Goal: Task Accomplishment & Management: Complete application form

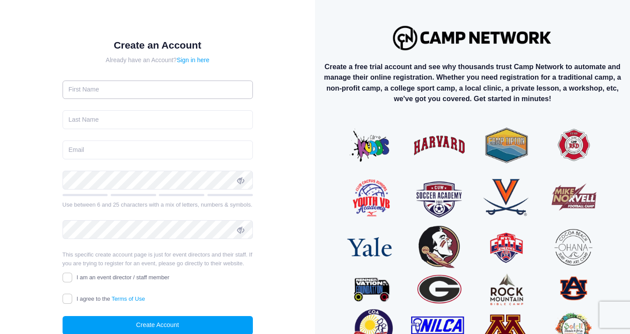
click at [121, 94] on input "text" at bounding box center [158, 90] width 190 height 19
type input "Austin"
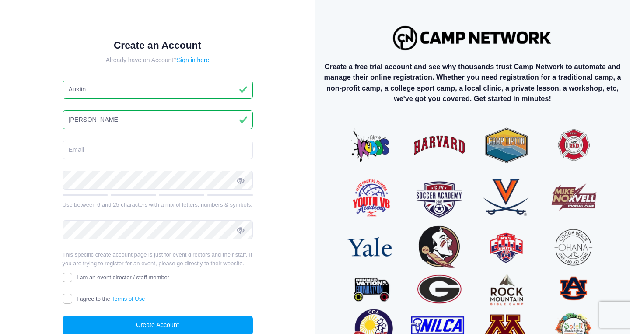
type input "[PERSON_NAME]"
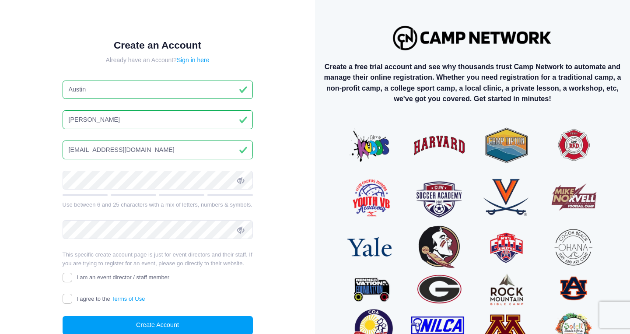
type input "bestofsoccercamps@gmail.com"
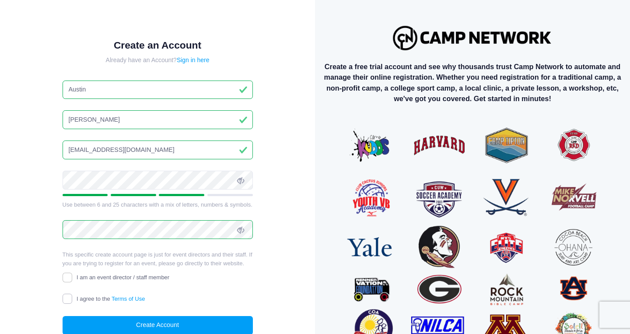
click at [65, 299] on input "I agree to the Terms of Use" at bounding box center [68, 299] width 10 height 10
checkbox input "true"
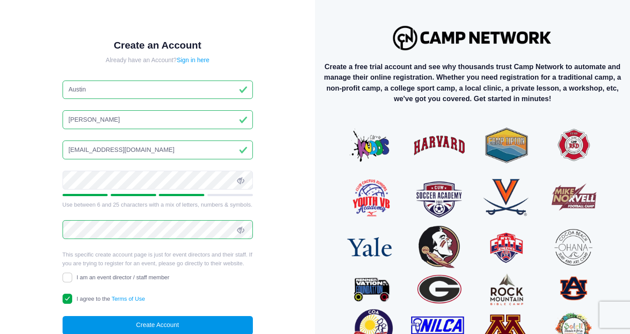
click at [108, 324] on button "Create Account" at bounding box center [158, 325] width 190 height 19
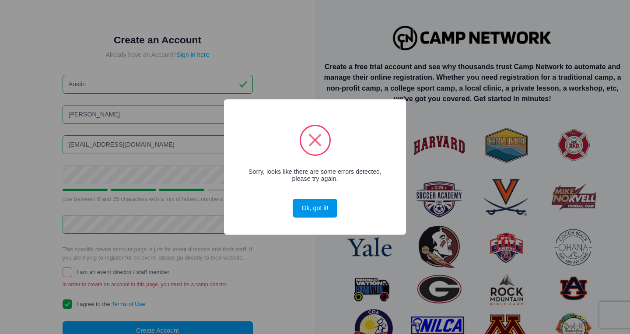
click at [322, 209] on button "Ok, got it!" at bounding box center [315, 208] width 45 height 19
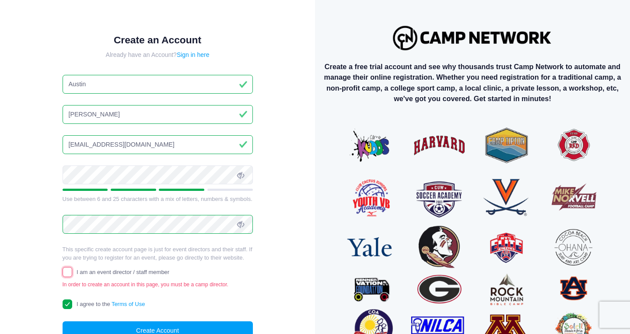
click at [71, 274] on input "I am an event director / staff member" at bounding box center [68, 272] width 10 height 10
checkbox input "true"
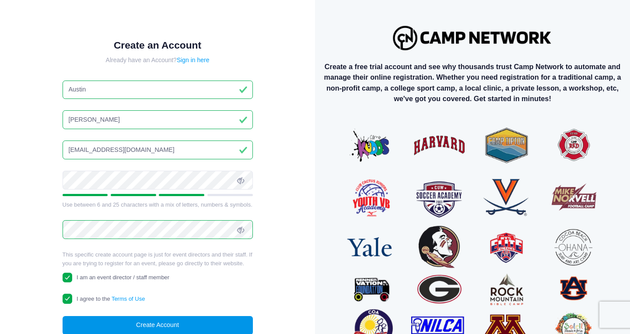
click at [157, 328] on button "Create Account" at bounding box center [158, 325] width 190 height 19
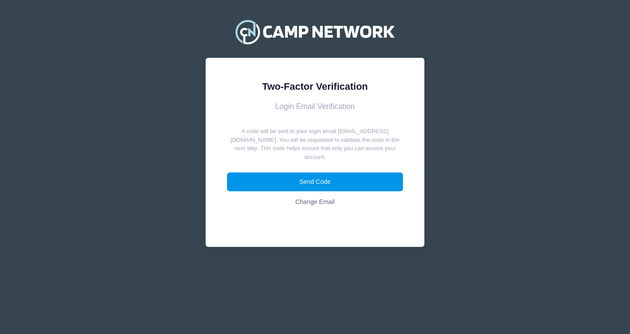
click at [363, 181] on button "Send Code" at bounding box center [315, 181] width 176 height 19
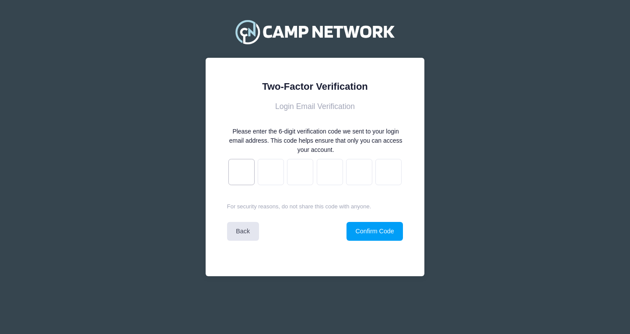
click at [249, 177] on input "text" at bounding box center [241, 172] width 26 height 26
type input "b"
type input "9"
type input "c"
type input "2"
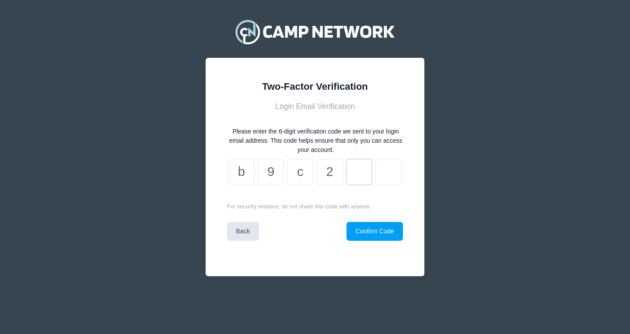
type input "a"
type input "0"
click at [358, 229] on button "Confirm Code" at bounding box center [375, 231] width 56 height 19
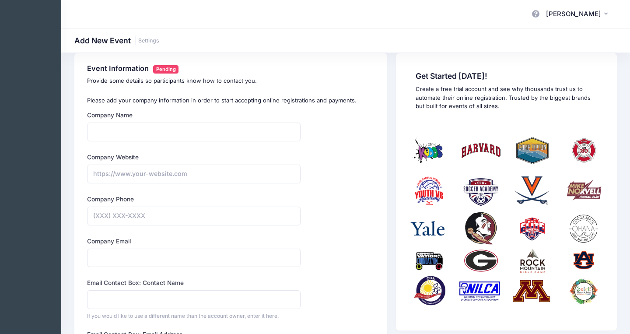
scroll to position [10, 0]
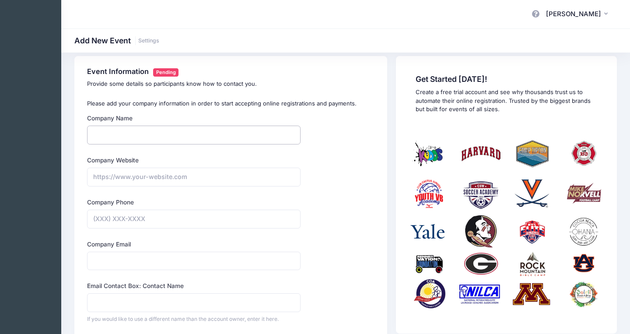
click at [151, 134] on input "Company Name" at bounding box center [194, 135] width 214 height 19
type input "Best Of Soccer Camps"
click at [139, 179] on input "Company Website" at bounding box center [194, 177] width 214 height 19
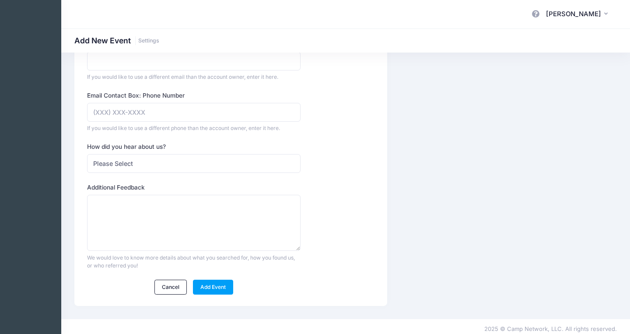
scroll to position [308, 0]
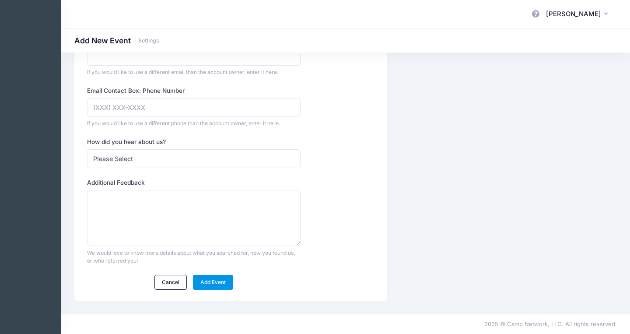
type input "https://bestofsoccercamps@gmail.com"
click at [213, 284] on link "Add Event" at bounding box center [213, 282] width 41 height 15
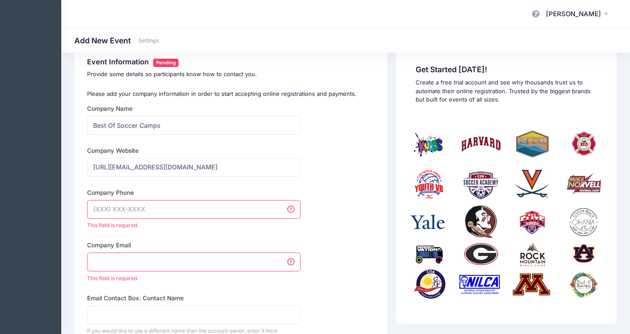
scroll to position [0, 0]
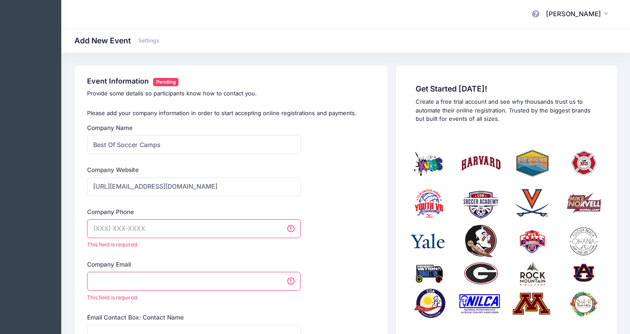
click at [198, 231] on input "Company Phone" at bounding box center [194, 228] width 214 height 19
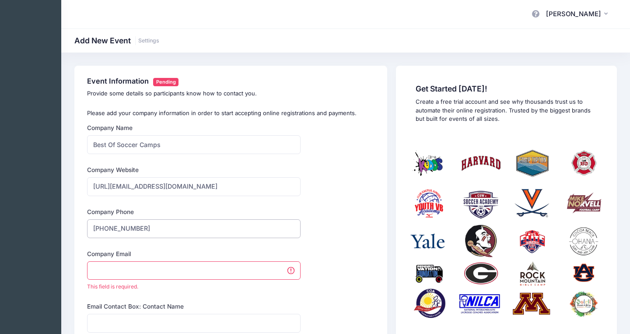
type input "(815) 621-4064"
click at [183, 271] on input "Company Email" at bounding box center [194, 270] width 214 height 19
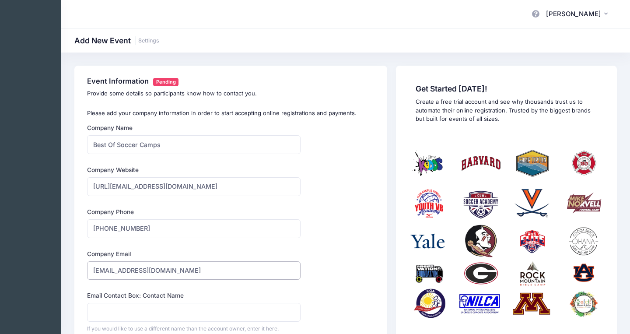
type input "bestofsoccercamps@gmail.com"
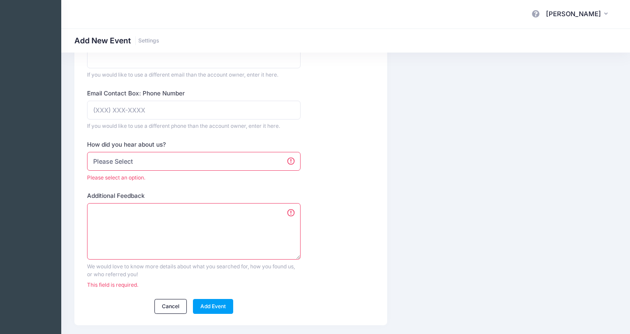
scroll to position [329, 0]
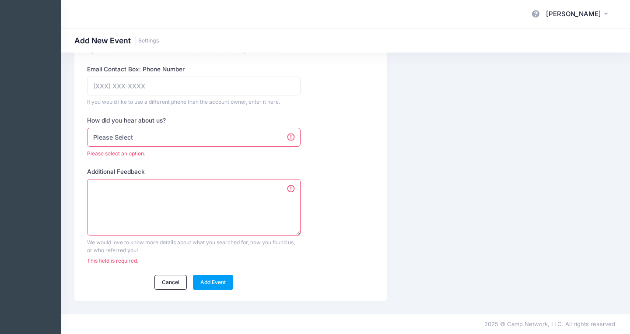
click at [229, 130] on select "Please Select Web Search Customer Referral Other" at bounding box center [194, 137] width 214 height 19
click at [87, 138] on select "Please Select Web Search Customer Referral Other" at bounding box center [194, 137] width 214 height 19
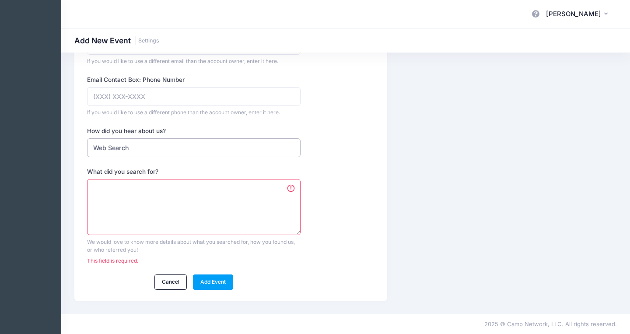
scroll to position [319, 0]
click at [200, 146] on select "Please Select Web Search Customer Referral Other" at bounding box center [194, 147] width 214 height 19
select select "other"
click at [87, 138] on select "Please Select Web Search Customer Referral Other" at bounding box center [194, 147] width 214 height 19
click at [183, 192] on textarea "Please Describe" at bounding box center [194, 207] width 214 height 56
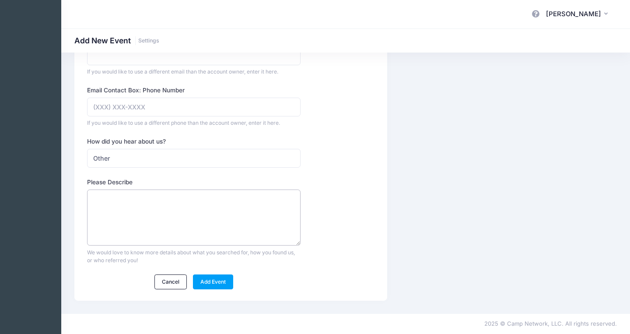
scroll to position [308, 0]
type textarea "Andrew Downing referral"
click at [218, 281] on link "Add Event" at bounding box center [213, 282] width 41 height 15
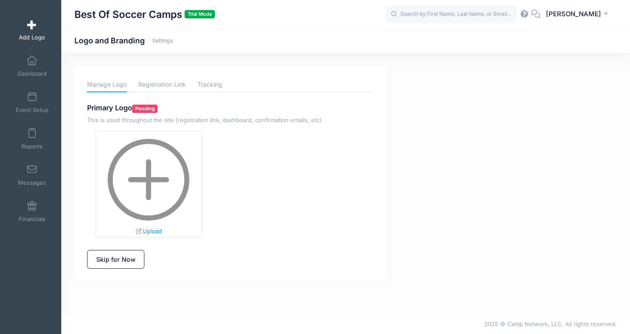
click at [152, 167] on img at bounding box center [149, 180] width 82 height 82
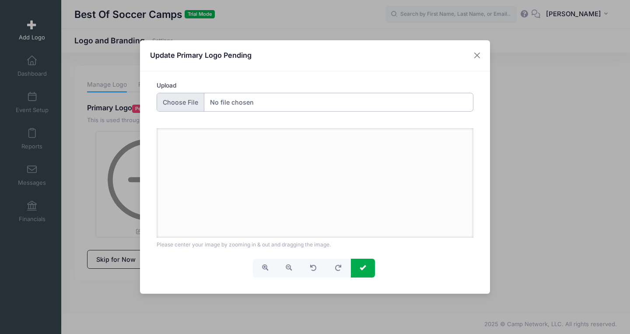
click at [258, 107] on input "Upload" at bounding box center [315, 102] width 317 height 19
type input "C:\fakepath\Logo no bg.png"
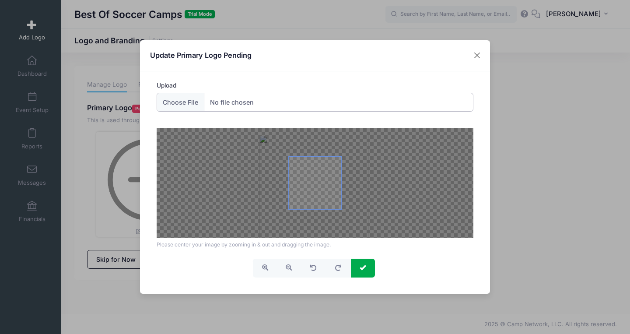
drag, startPoint x: 321, startPoint y: 186, endPoint x: 319, endPoint y: 193, distance: 6.7
click at [319, 193] on span at bounding box center [315, 183] width 53 height 53
click at [319, 194] on span at bounding box center [315, 183] width 53 height 53
click at [288, 269] on span "button" at bounding box center [289, 267] width 6 height 6
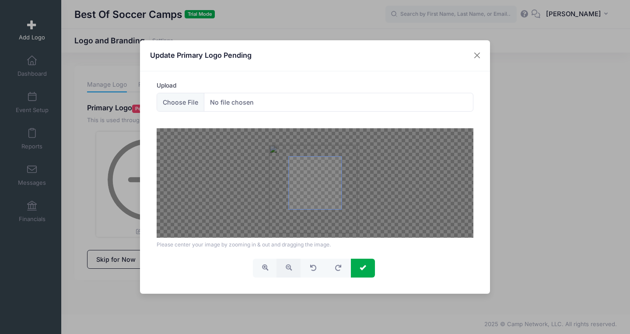
click at [322, 190] on span at bounding box center [315, 183] width 53 height 53
click at [367, 270] on button "submit" at bounding box center [363, 268] width 24 height 19
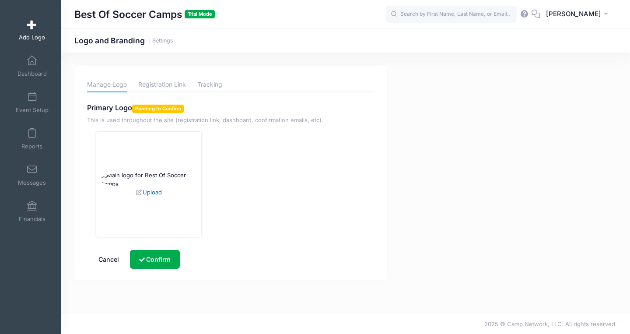
click at [153, 196] on link "Upload" at bounding box center [148, 192] width 26 height 7
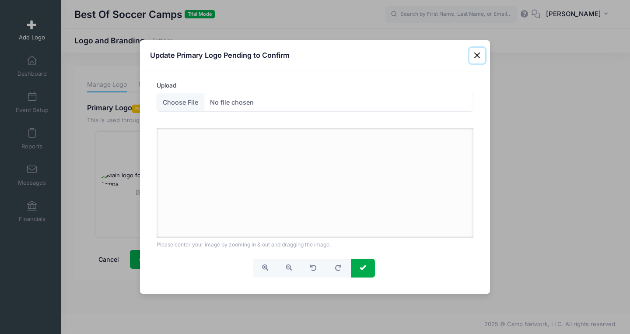
click at [479, 53] on button "Close" at bounding box center [478, 56] width 16 height 16
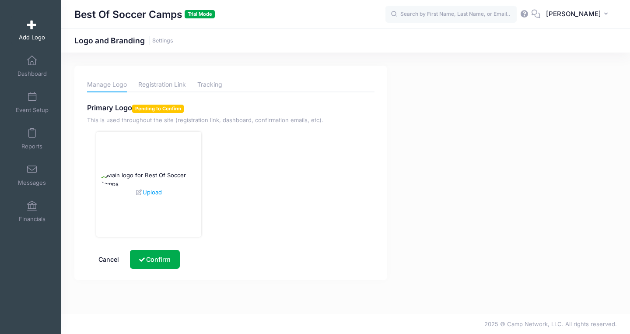
click at [160, 171] on img at bounding box center [148, 179] width 97 height 17
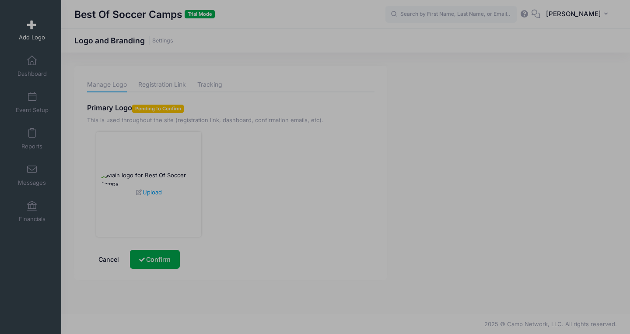
click at [160, 171] on div at bounding box center [315, 167] width 630 height 334
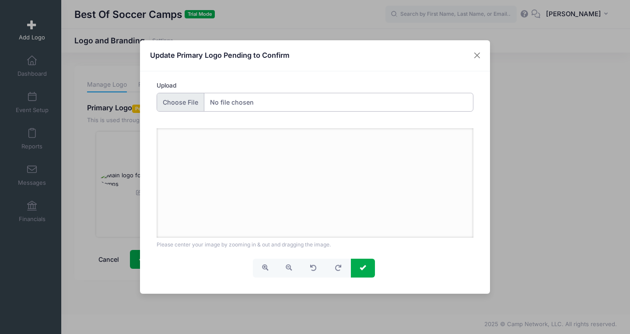
click at [227, 100] on input "Upload" at bounding box center [315, 102] width 317 height 19
type input "C:\fakepath\Logo no bg.png"
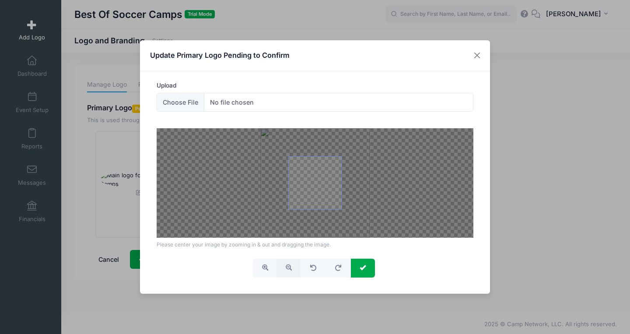
click at [286, 270] on span "button" at bounding box center [289, 267] width 6 height 6
click at [286, 269] on span "button" at bounding box center [289, 267] width 6 height 6
drag, startPoint x: 318, startPoint y: 185, endPoint x: 317, endPoint y: 191, distance: 5.8
click at [317, 191] on span at bounding box center [315, 183] width 53 height 53
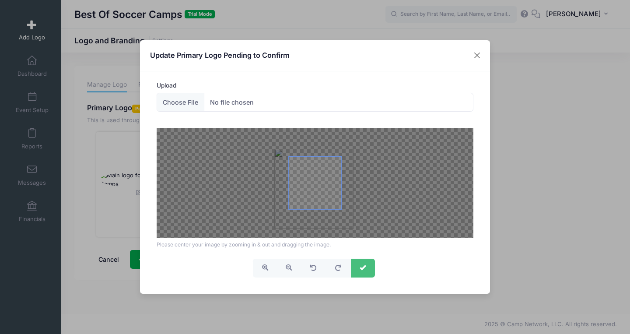
click at [365, 269] on span "submit" at bounding box center [363, 267] width 6 height 6
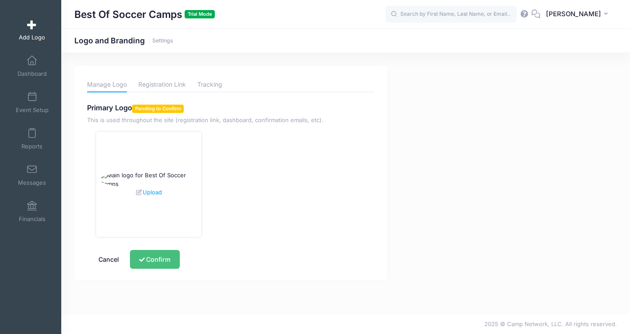
click at [158, 258] on button "Confirm" at bounding box center [154, 259] width 49 height 19
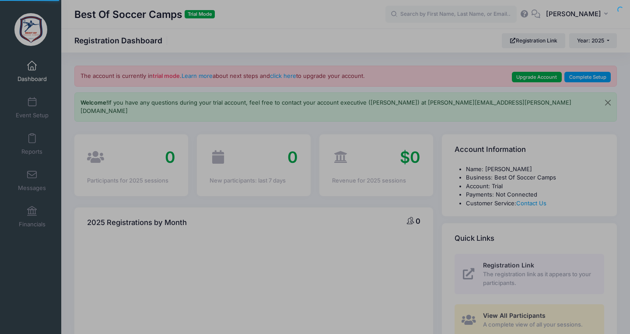
select select
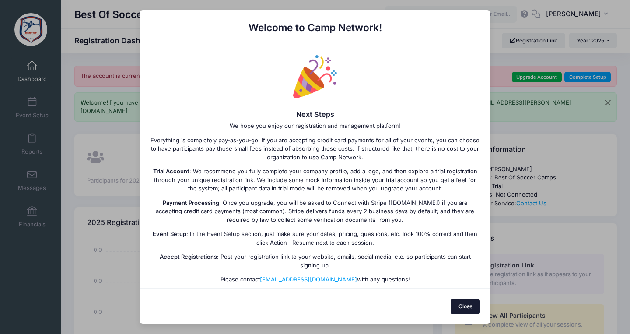
click at [472, 312] on button "Close" at bounding box center [465, 306] width 29 height 15
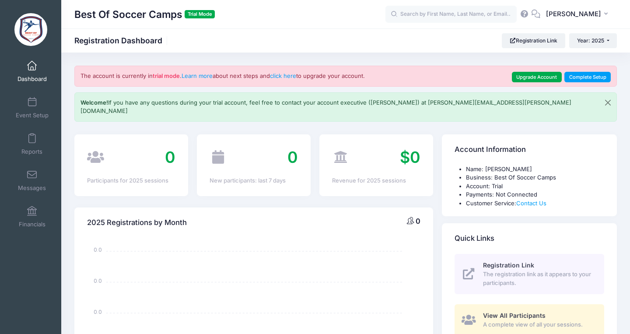
click at [32, 66] on span at bounding box center [32, 66] width 0 height 10
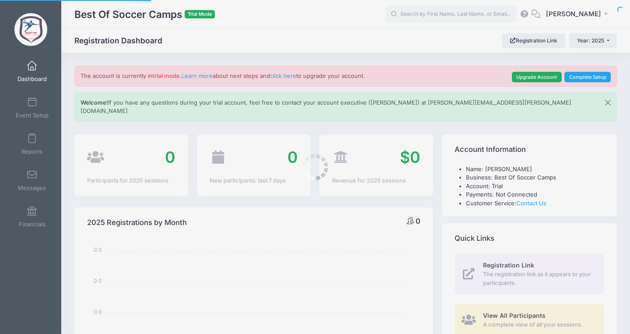
select select
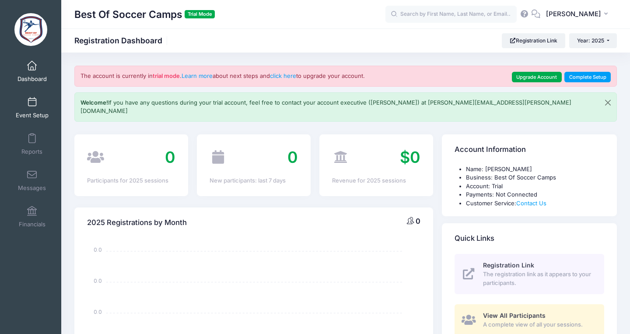
click at [32, 115] on span "Event Setup" at bounding box center [32, 115] width 33 height 7
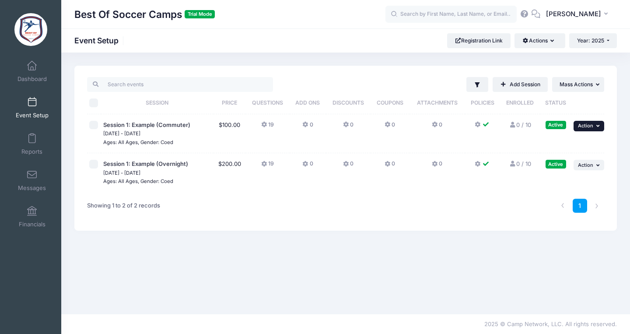
click at [589, 123] on button "... Action" at bounding box center [589, 126] width 31 height 11
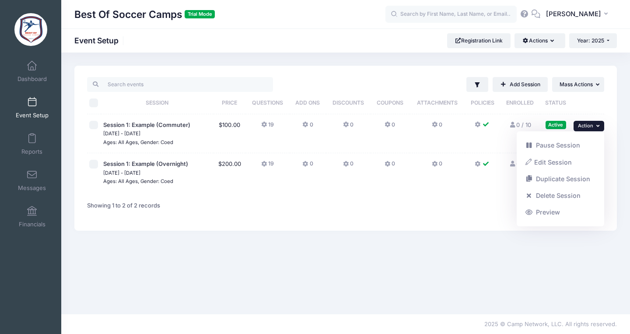
click at [435, 283] on div "Filter Filter Options Show: Active Live Completed ..." at bounding box center [345, 183] width 569 height 235
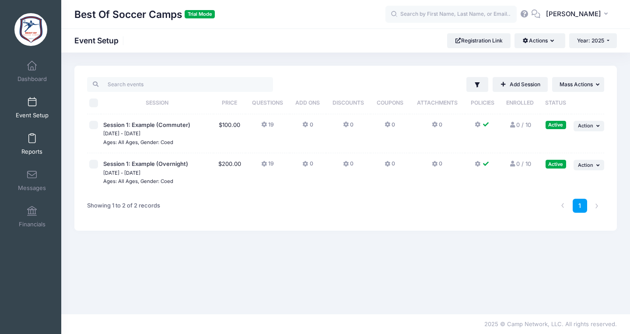
click at [32, 146] on link "Reports" at bounding box center [32, 144] width 42 height 31
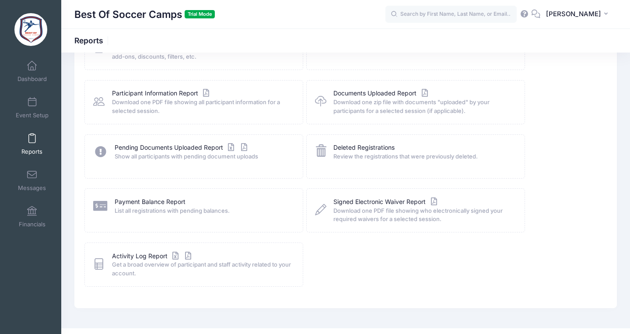
scroll to position [85, 0]
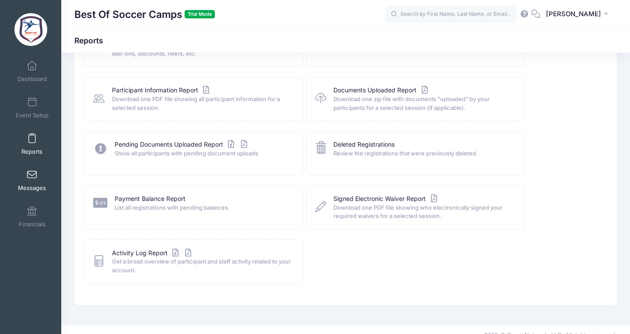
click at [36, 182] on link "Messages" at bounding box center [32, 180] width 42 height 31
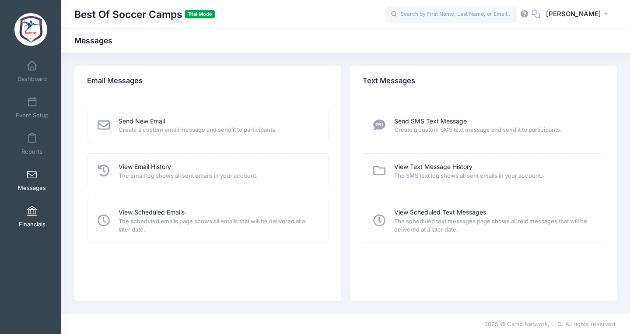
click at [32, 211] on span at bounding box center [32, 212] width 0 height 10
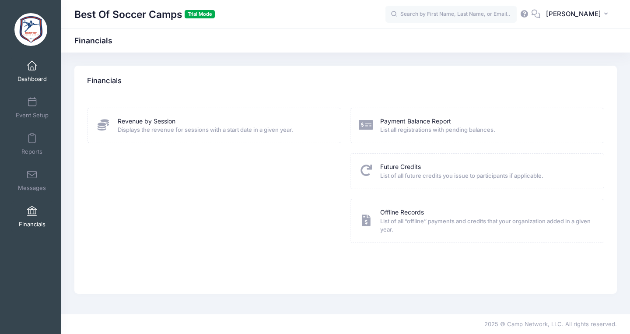
click at [32, 74] on link "Dashboard" at bounding box center [32, 71] width 42 height 31
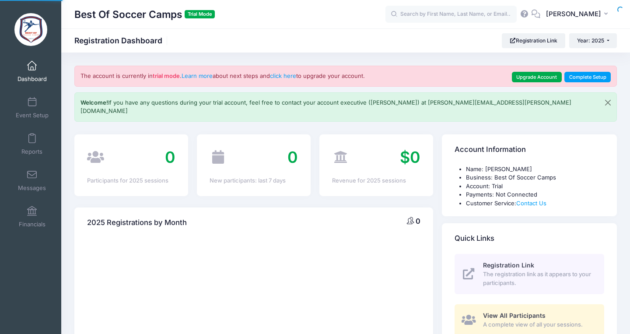
select select
click at [600, 17] on span "[PERSON_NAME]" at bounding box center [573, 14] width 55 height 10
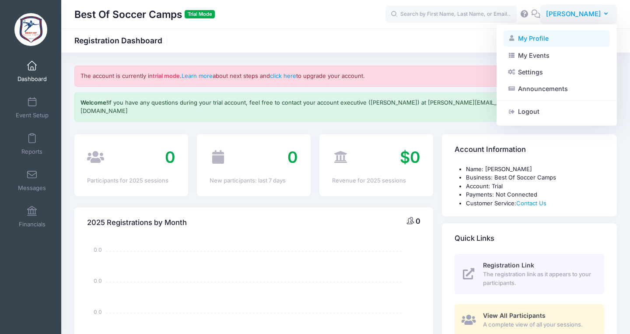
click at [551, 39] on link "My Profile" at bounding box center [557, 38] width 106 height 17
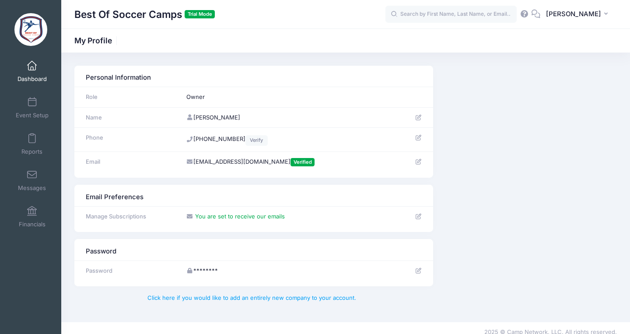
click at [27, 71] on link "Dashboard" at bounding box center [32, 71] width 42 height 31
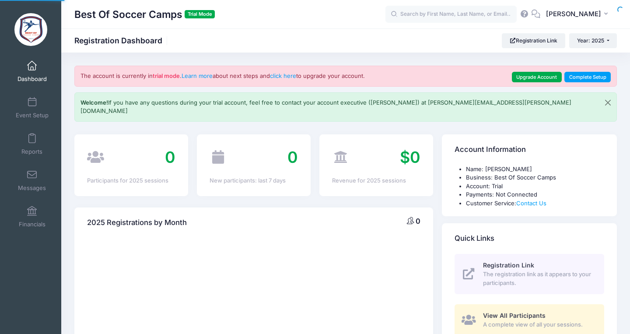
select select
click at [606, 42] on button "Year: 2025" at bounding box center [593, 40] width 48 height 15
click at [28, 144] on link "Reports" at bounding box center [32, 144] width 42 height 31
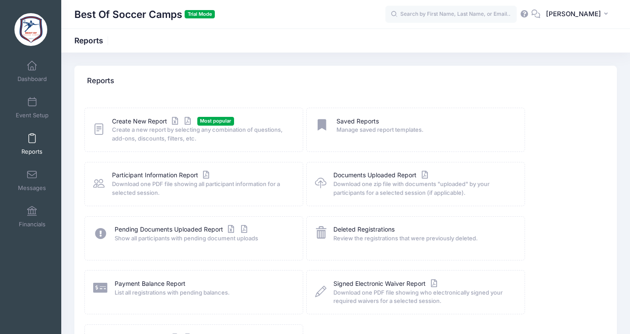
click at [142, 126] on span "Create a new report by selecting any combination of questions, add-ons, discoun…" at bounding box center [202, 134] width 180 height 17
click at [27, 107] on link "Event Setup" at bounding box center [32, 107] width 42 height 31
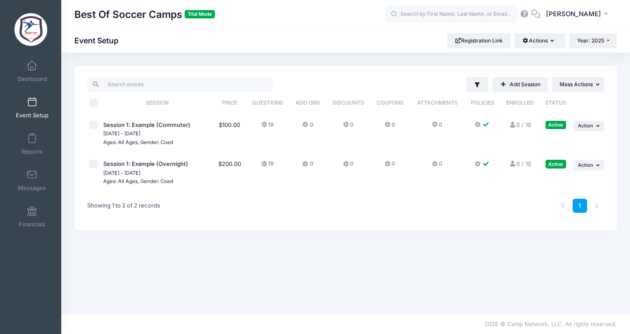
click at [91, 122] on input "checkbox" at bounding box center [93, 125] width 9 height 9
checkbox input "true"
click at [447, 125] on td "0" at bounding box center [438, 133] width 56 height 39
click at [426, 126] on td "0" at bounding box center [438, 133] width 56 height 39
click at [306, 125] on icon at bounding box center [305, 125] width 7 height 0
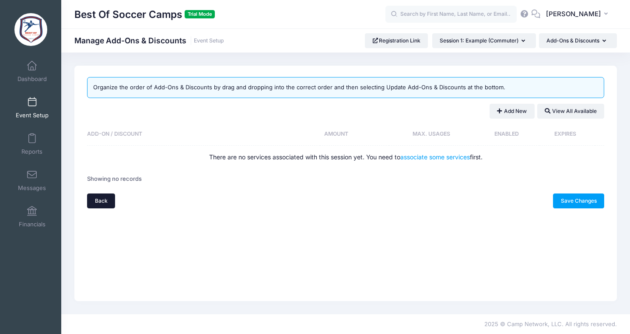
click at [105, 197] on link "Back" at bounding box center [101, 200] width 28 height 15
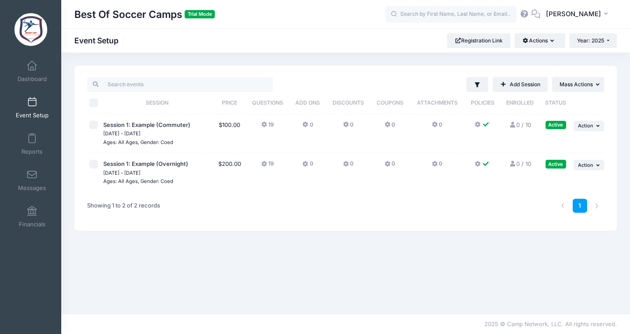
click at [264, 125] on icon at bounding box center [264, 125] width 7 height 0
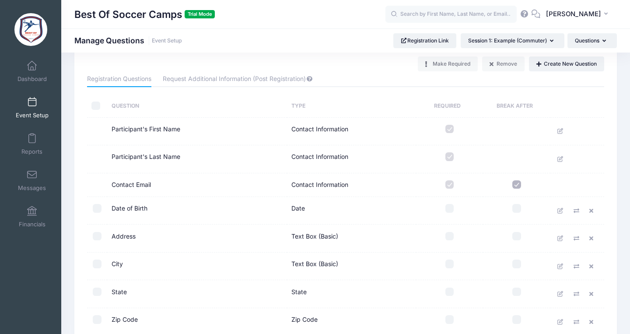
scroll to position [20, 0]
click at [515, 185] on input "checkbox" at bounding box center [516, 185] width 9 height 9
checkbox input "true"
click at [277, 77] on link "Request Additional Information (Post Registration)" at bounding box center [238, 80] width 150 height 16
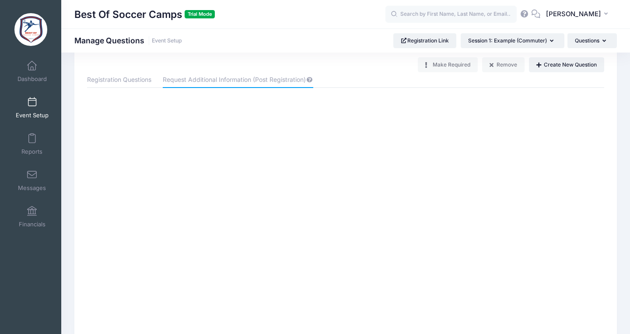
scroll to position [0, 0]
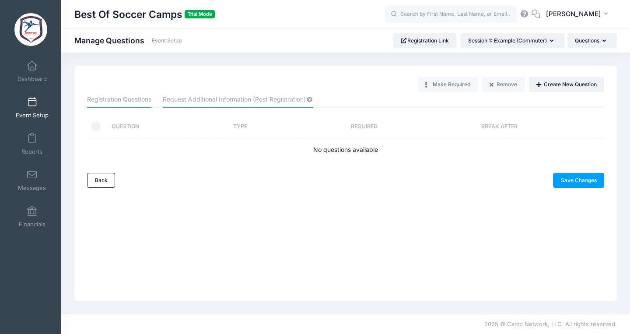
click at [120, 97] on link "Registration Questions" at bounding box center [119, 100] width 64 height 16
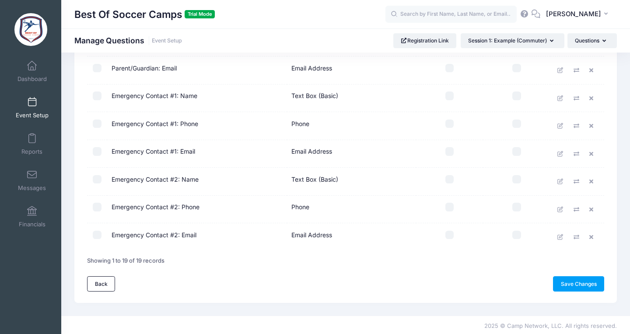
scroll to position [413, 0]
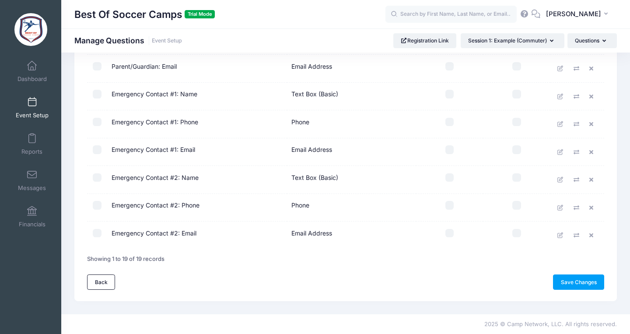
click at [100, 283] on link "Back" at bounding box center [101, 281] width 28 height 15
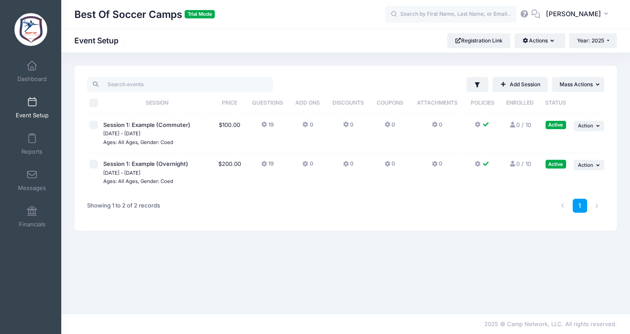
click at [479, 125] on icon at bounding box center [478, 125] width 7 height 0
click at [390, 123] on button "0" at bounding box center [390, 127] width 11 height 13
click at [305, 125] on icon at bounding box center [305, 125] width 7 height 0
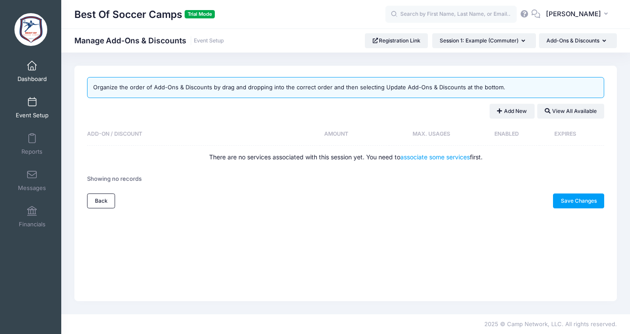
click at [38, 67] on link "Dashboard" at bounding box center [32, 71] width 42 height 31
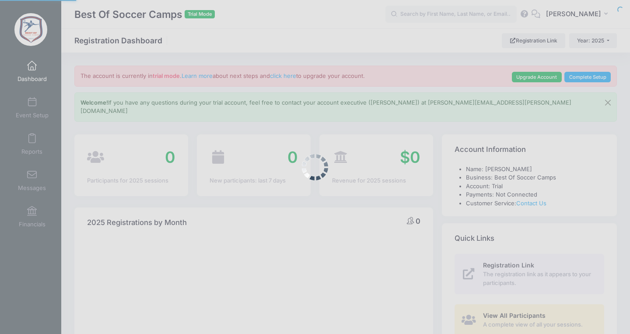
select select
